Goal: Information Seeking & Learning: Learn about a topic

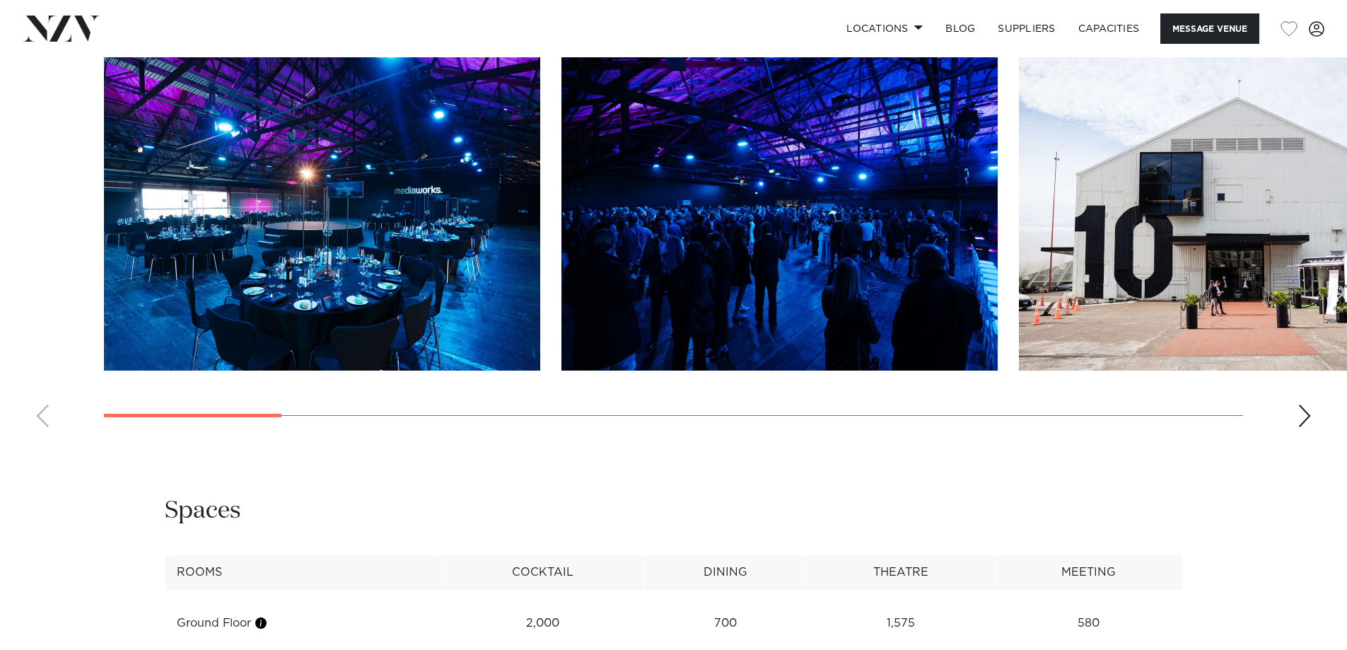
scroll to position [1539, 0]
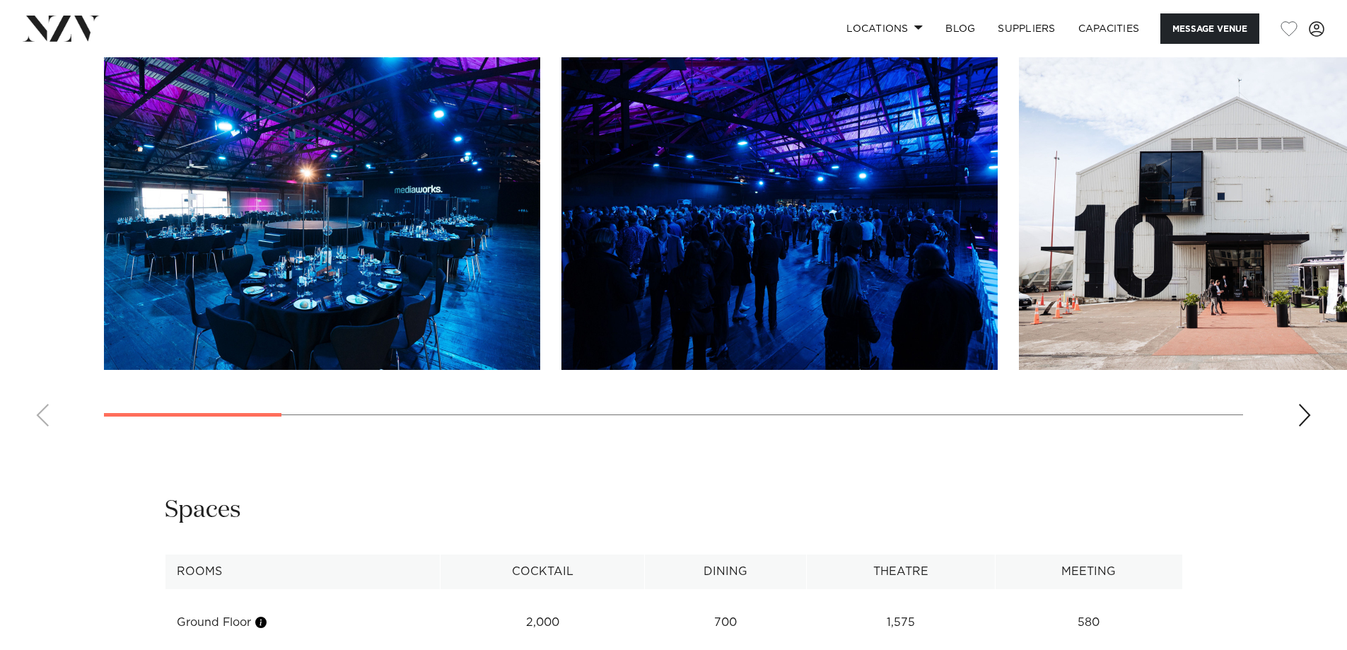
click at [1300, 426] on div "Next slide" at bounding box center [1305, 415] width 14 height 23
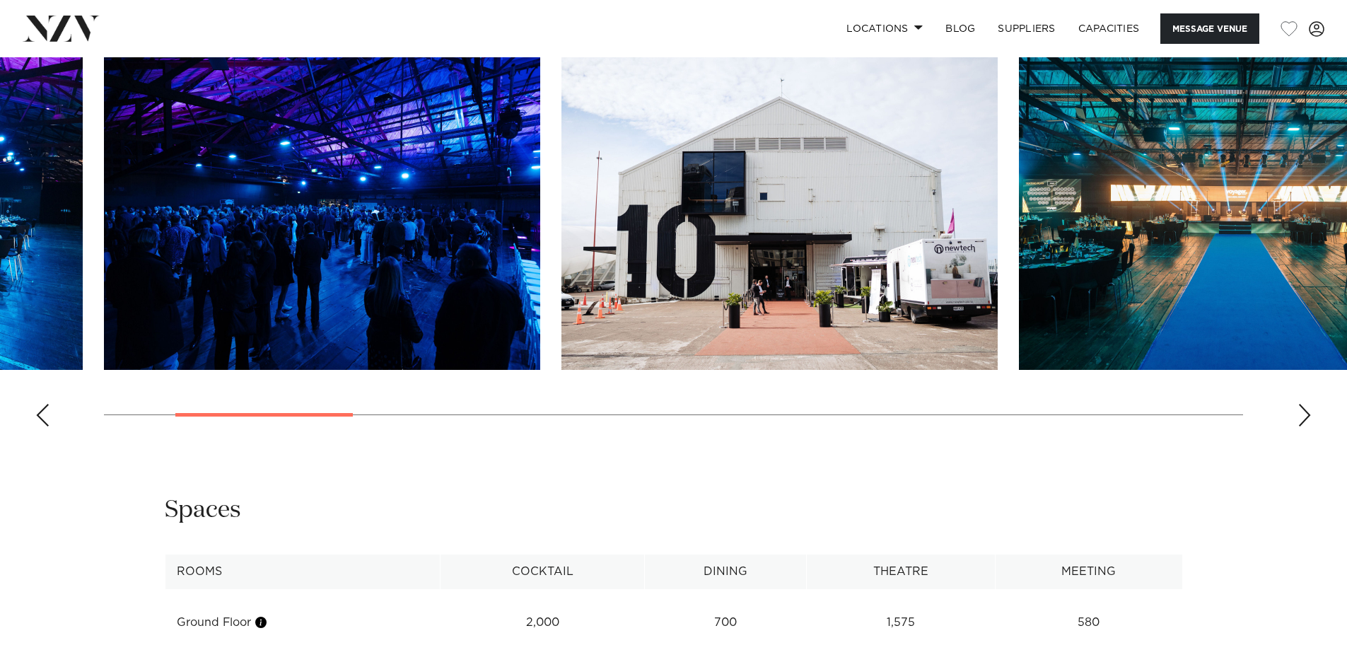
click at [1300, 426] on div "Next slide" at bounding box center [1305, 415] width 14 height 23
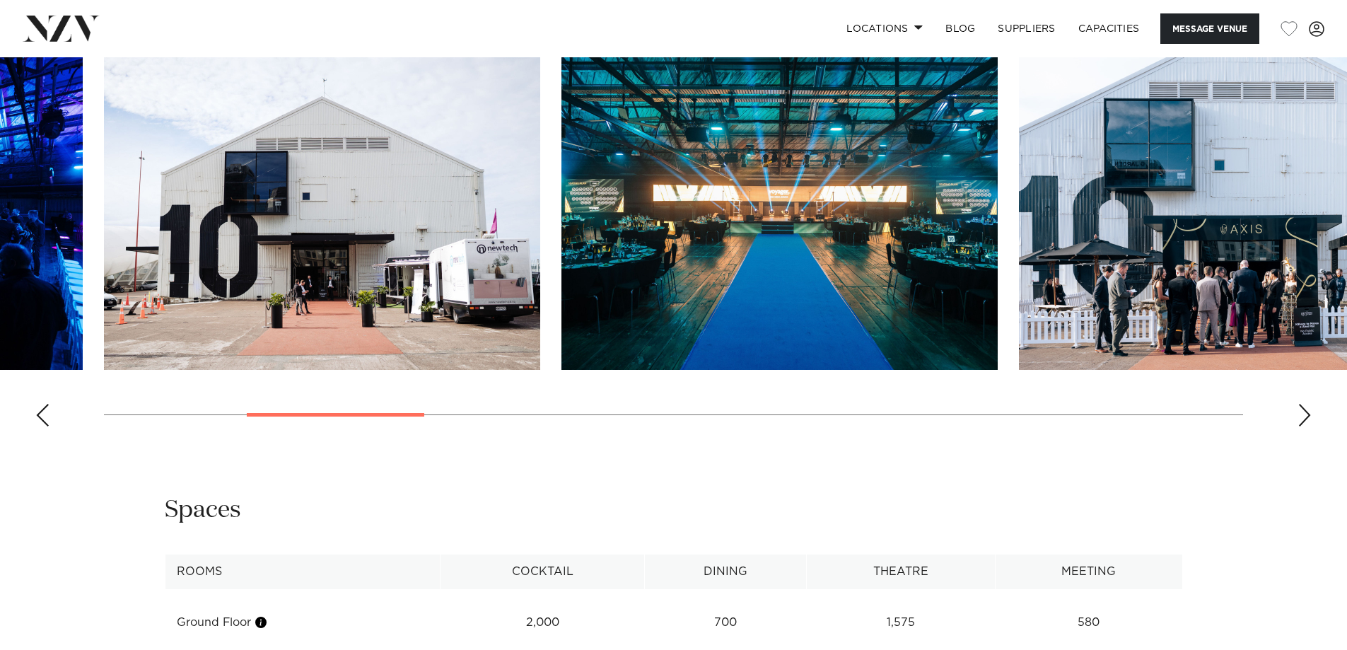
click at [1300, 426] on div "Next slide" at bounding box center [1305, 415] width 14 height 23
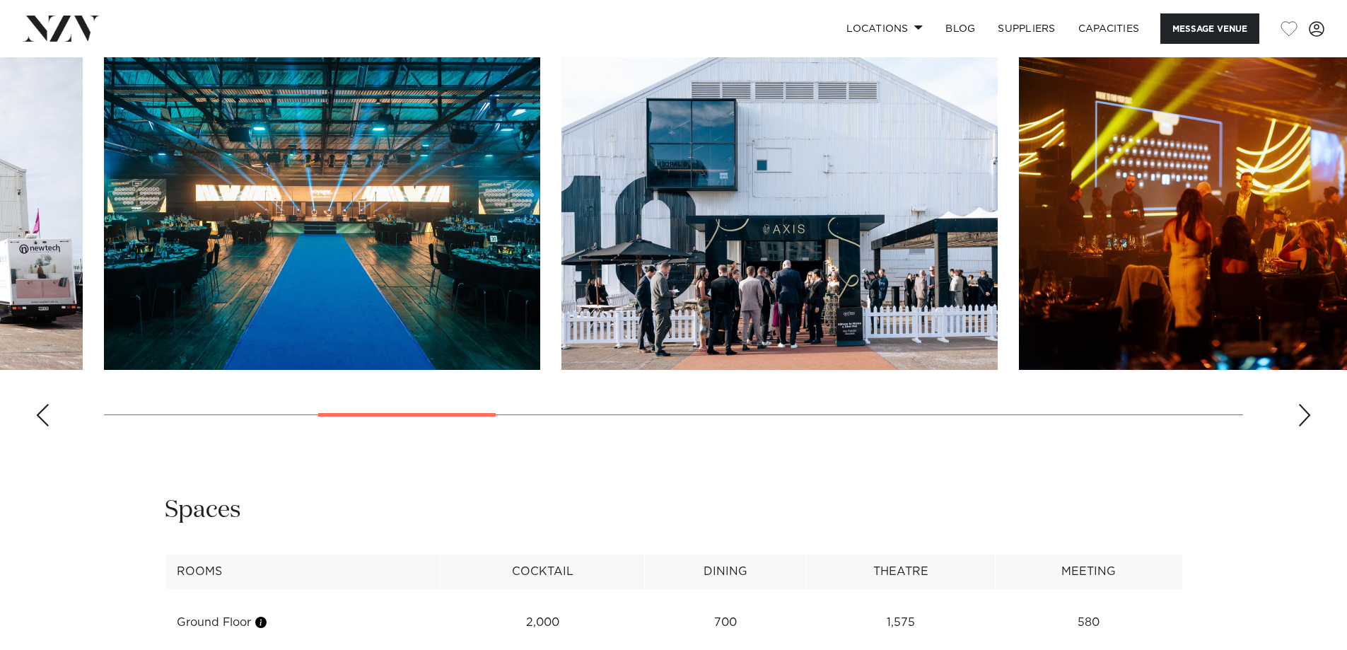
click at [1300, 426] on div "Next slide" at bounding box center [1305, 415] width 14 height 23
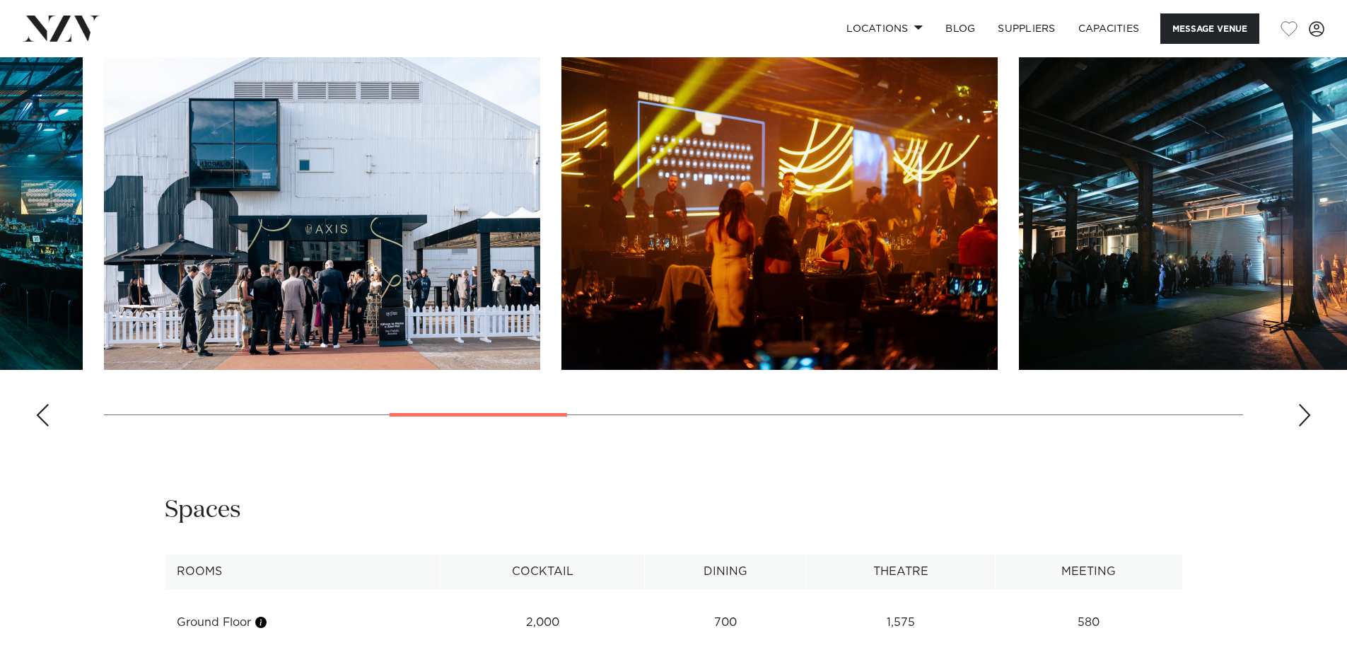
click at [1300, 426] on div "Next slide" at bounding box center [1305, 415] width 14 height 23
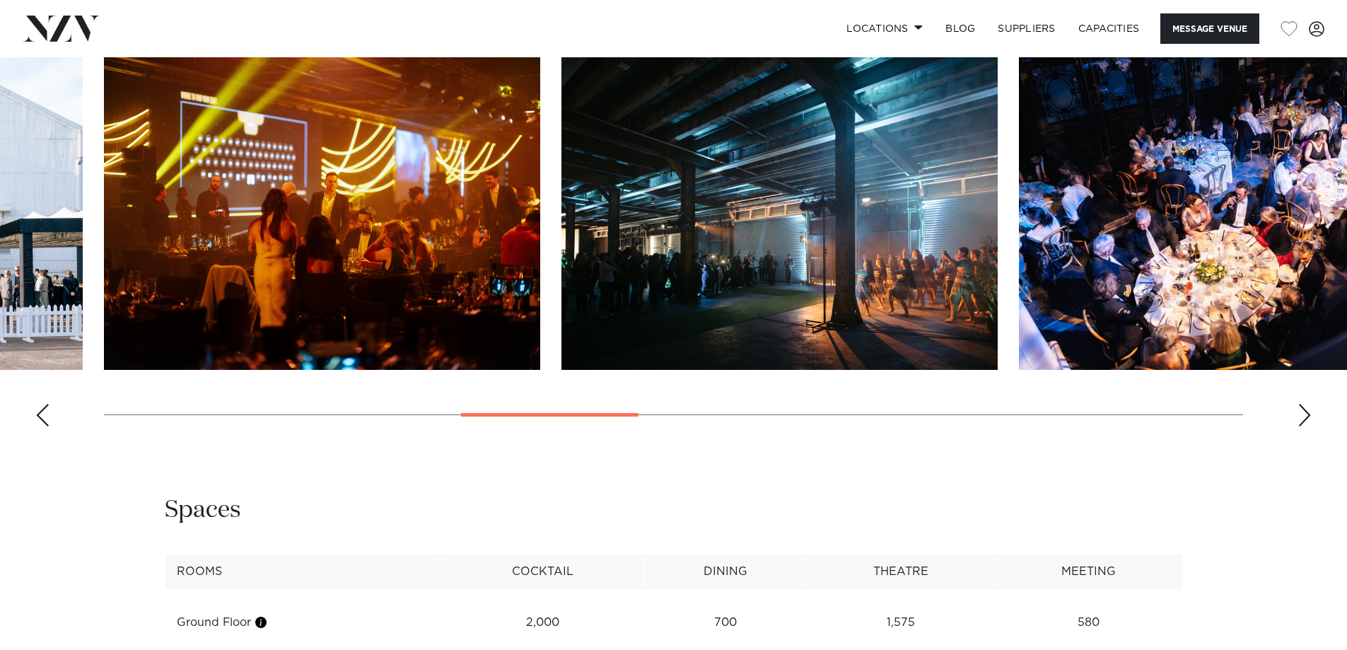
click at [1303, 426] on div "Next slide" at bounding box center [1305, 415] width 14 height 23
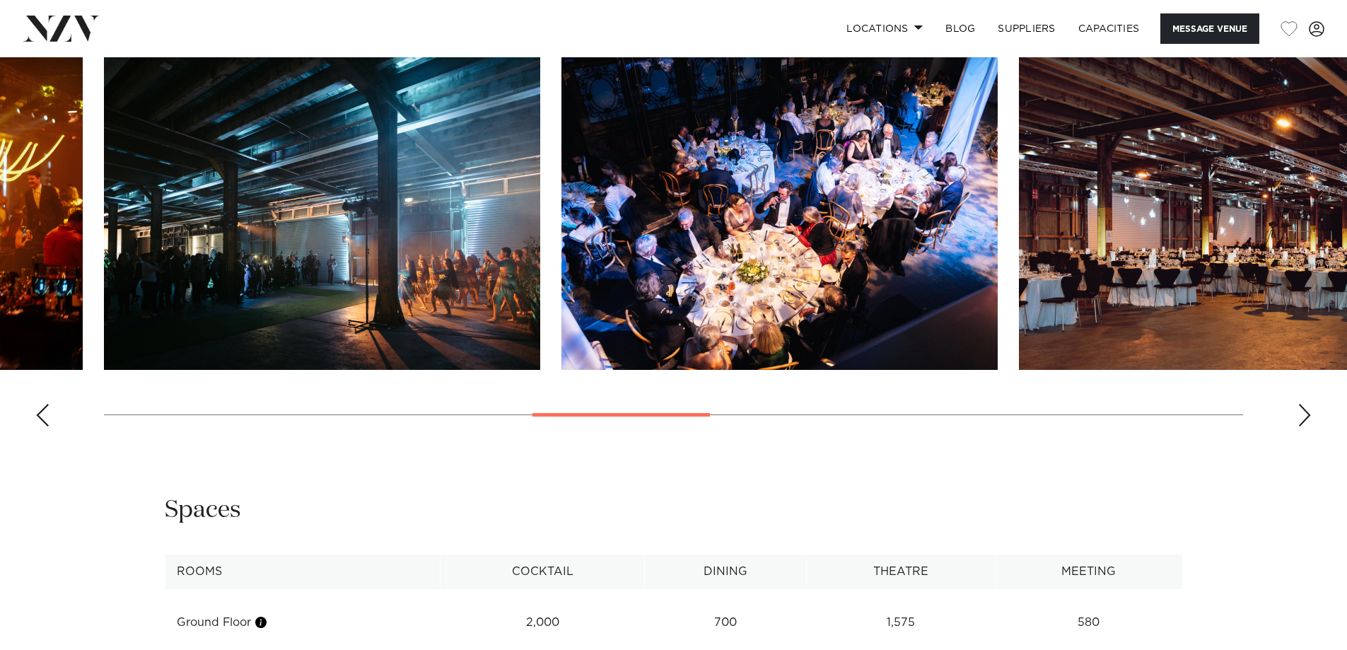
click at [1303, 426] on div "Next slide" at bounding box center [1305, 415] width 14 height 23
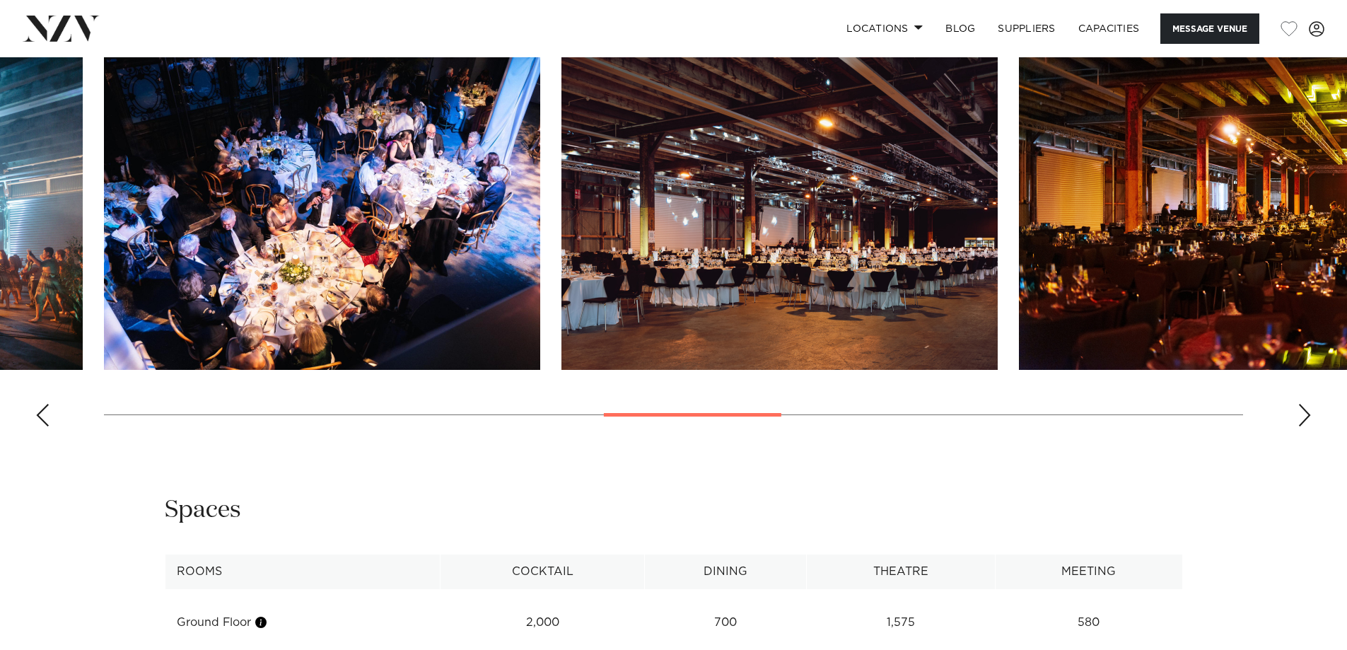
click at [1302, 426] on div "Next slide" at bounding box center [1305, 415] width 14 height 23
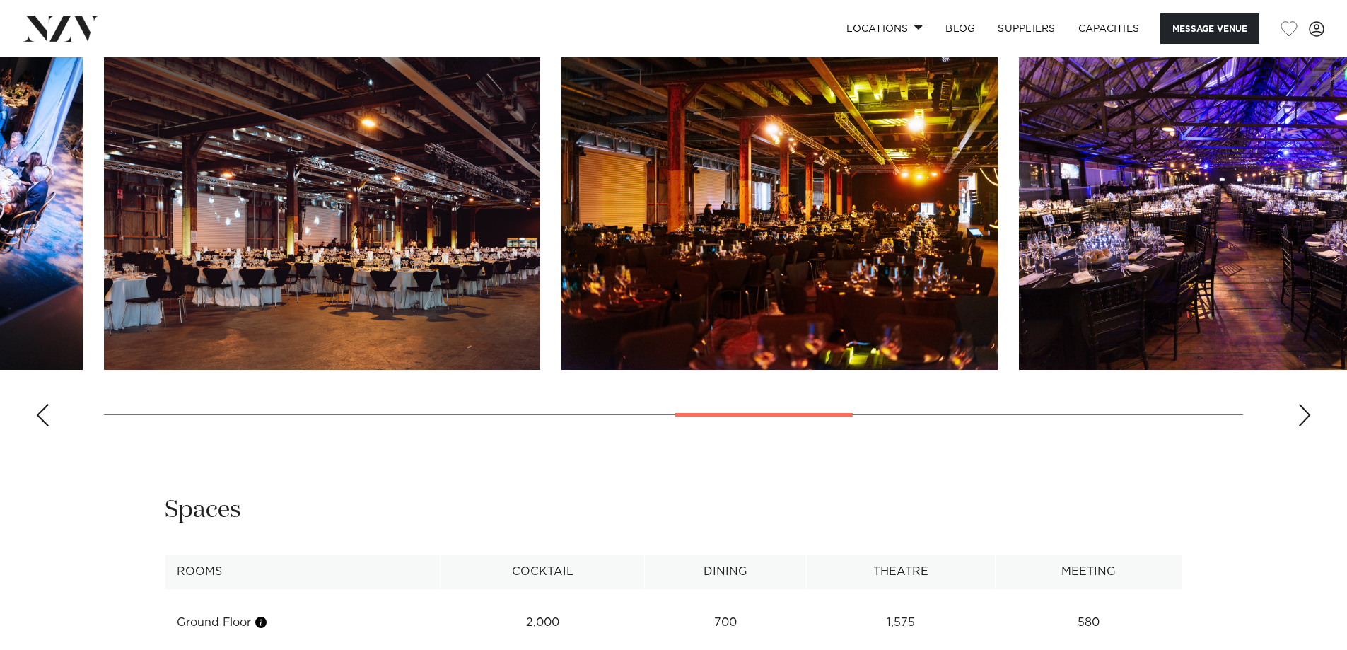
click at [1302, 426] on div "Next slide" at bounding box center [1305, 415] width 14 height 23
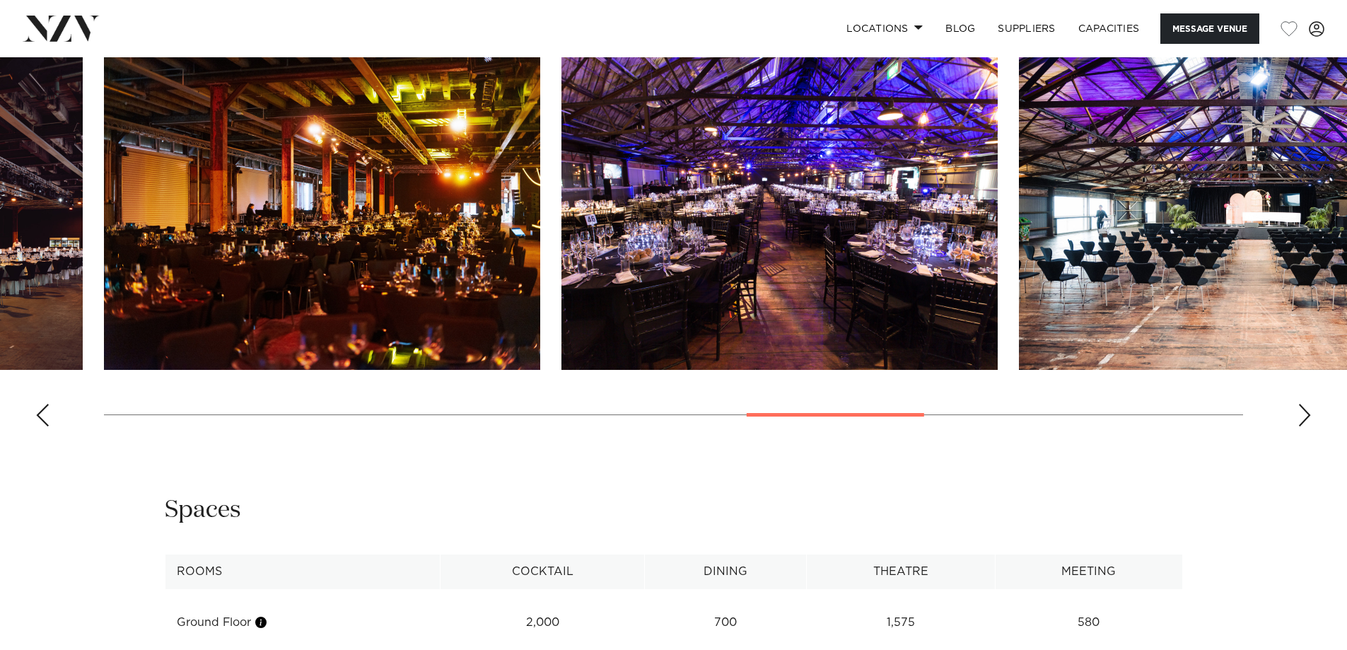
click at [1302, 426] on div "Next slide" at bounding box center [1305, 415] width 14 height 23
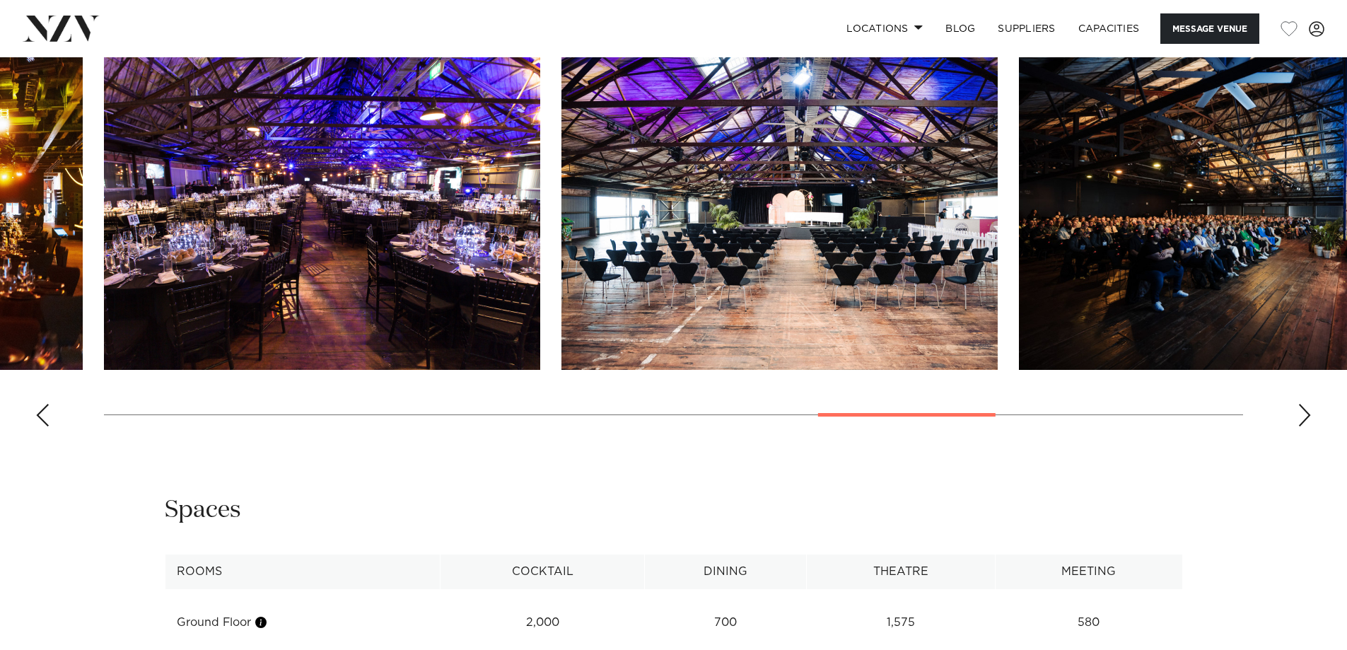
click at [1302, 426] on div "Next slide" at bounding box center [1305, 415] width 14 height 23
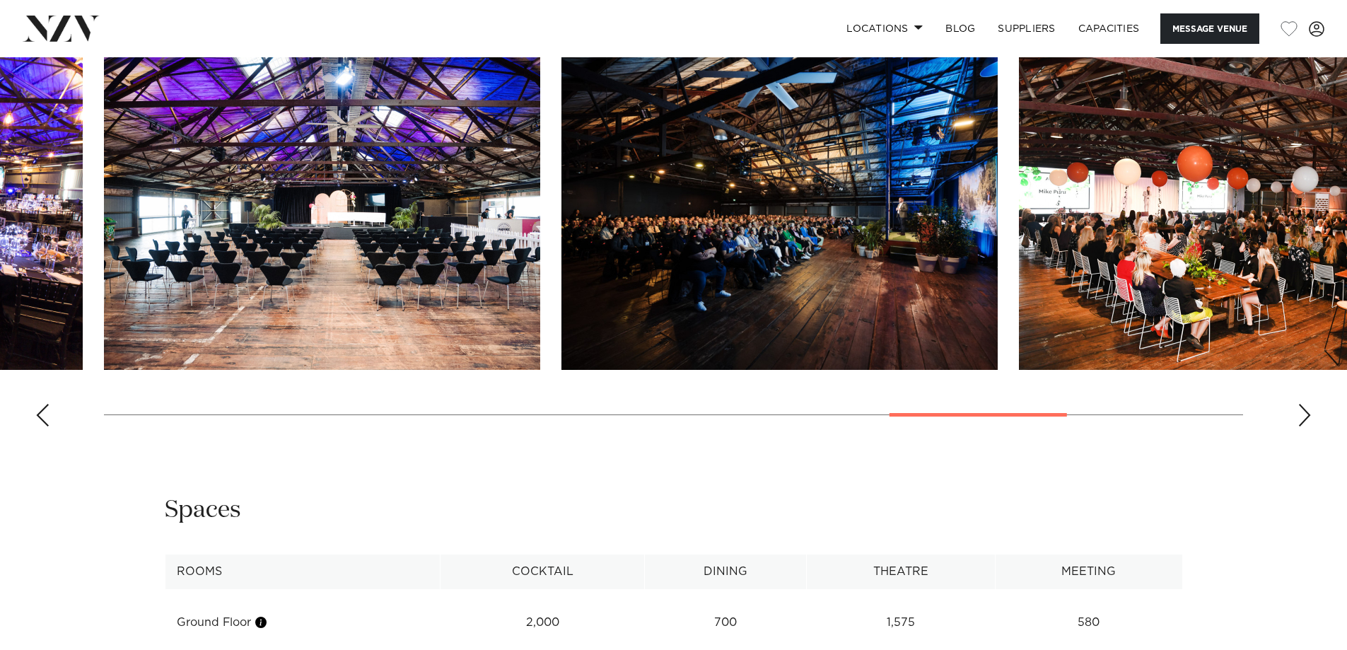
click at [1302, 426] on div "Next slide" at bounding box center [1305, 415] width 14 height 23
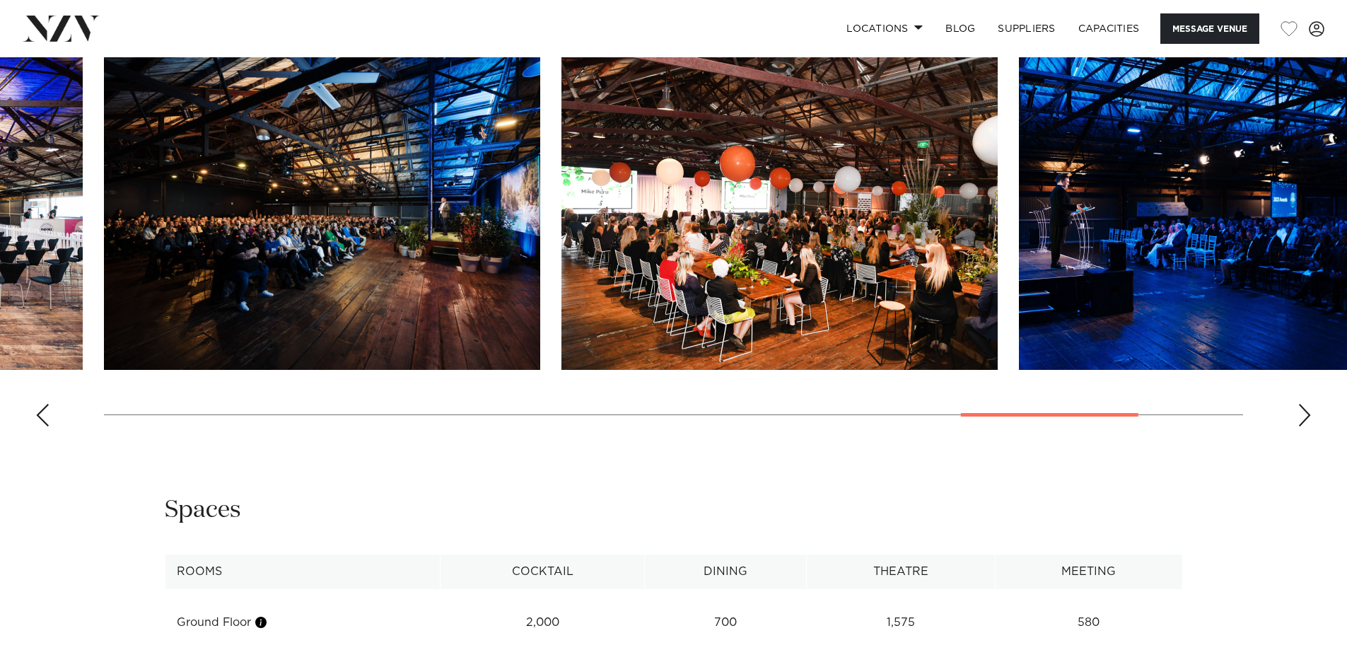
click at [1302, 426] on div "Next slide" at bounding box center [1305, 415] width 14 height 23
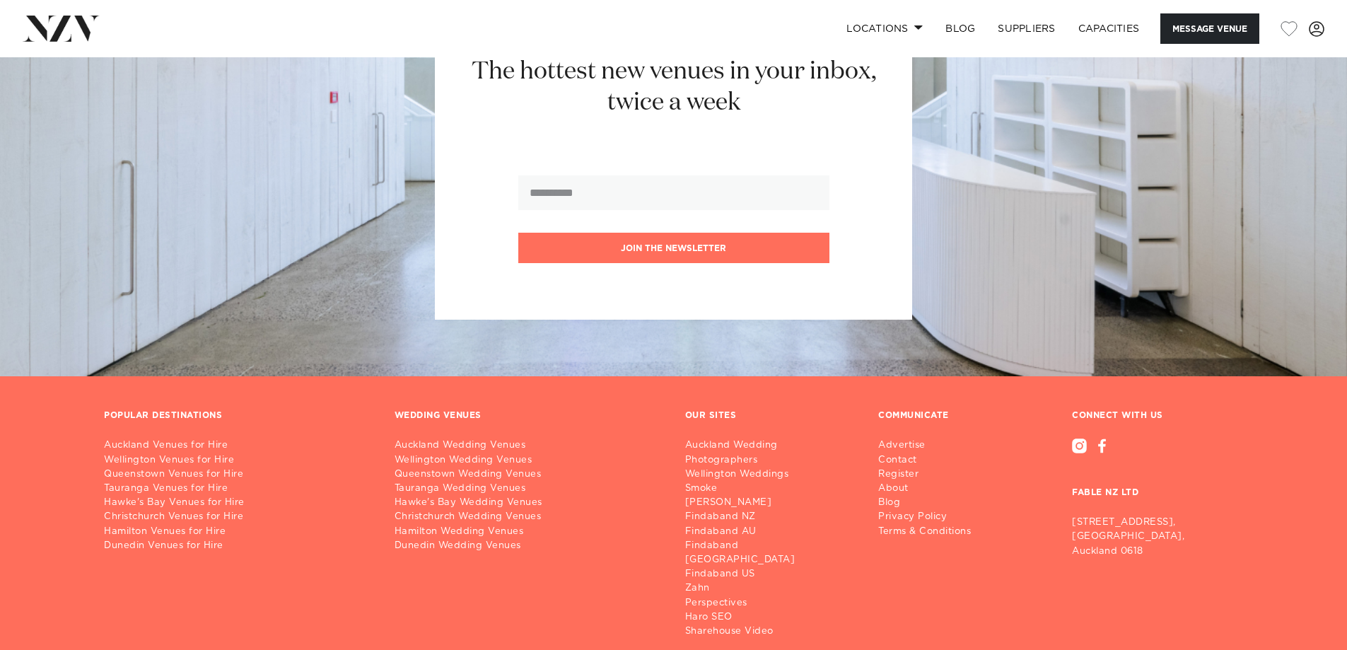
scroll to position [3241, 0]
